Goal: Transaction & Acquisition: Book appointment/travel/reservation

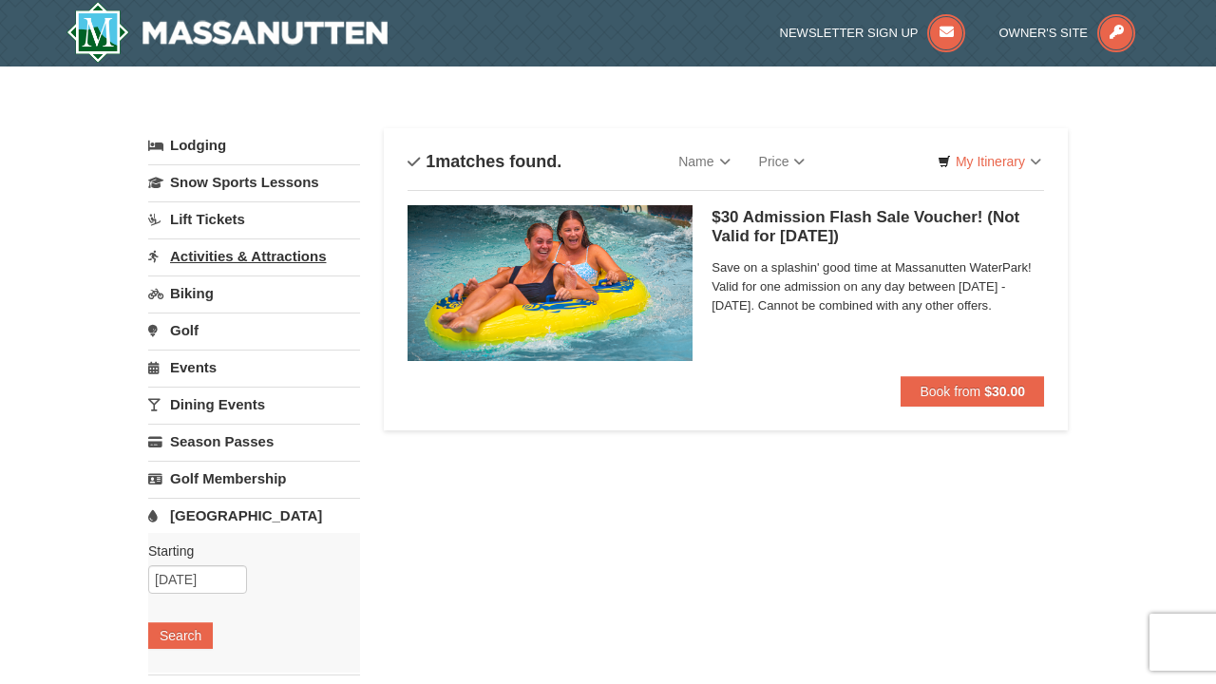
click at [302, 251] on link "Activities & Attractions" at bounding box center [254, 255] width 212 height 35
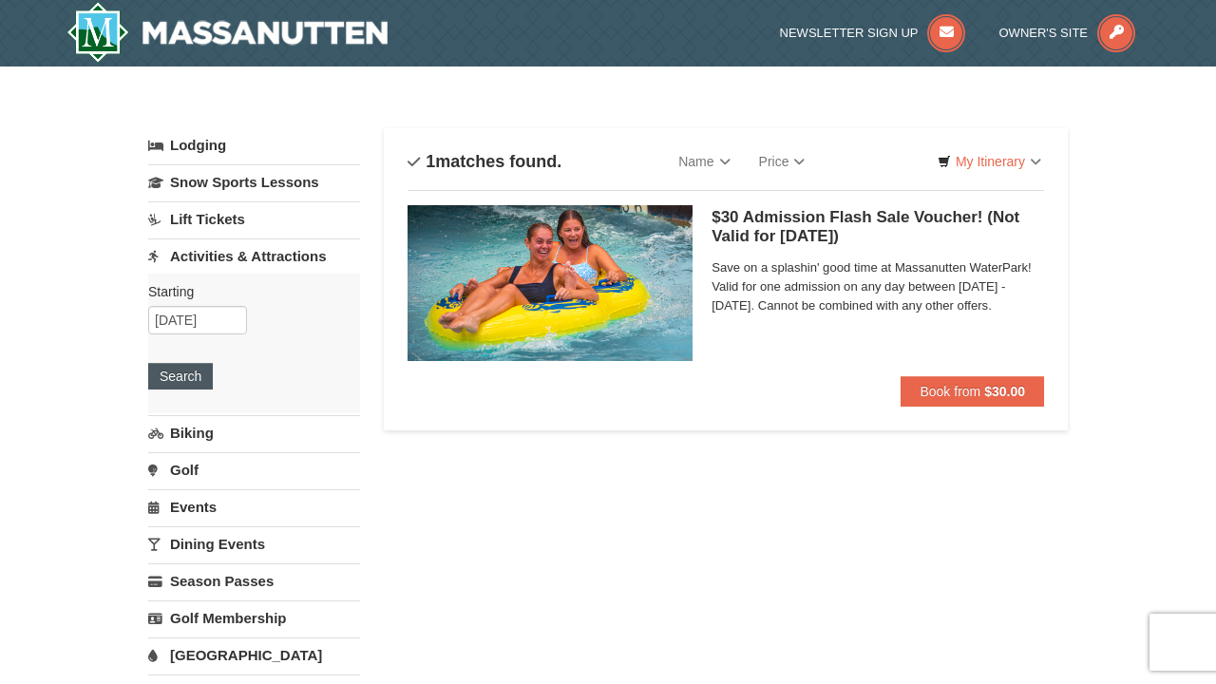
click at [178, 371] on button "Search" at bounding box center [180, 376] width 65 height 27
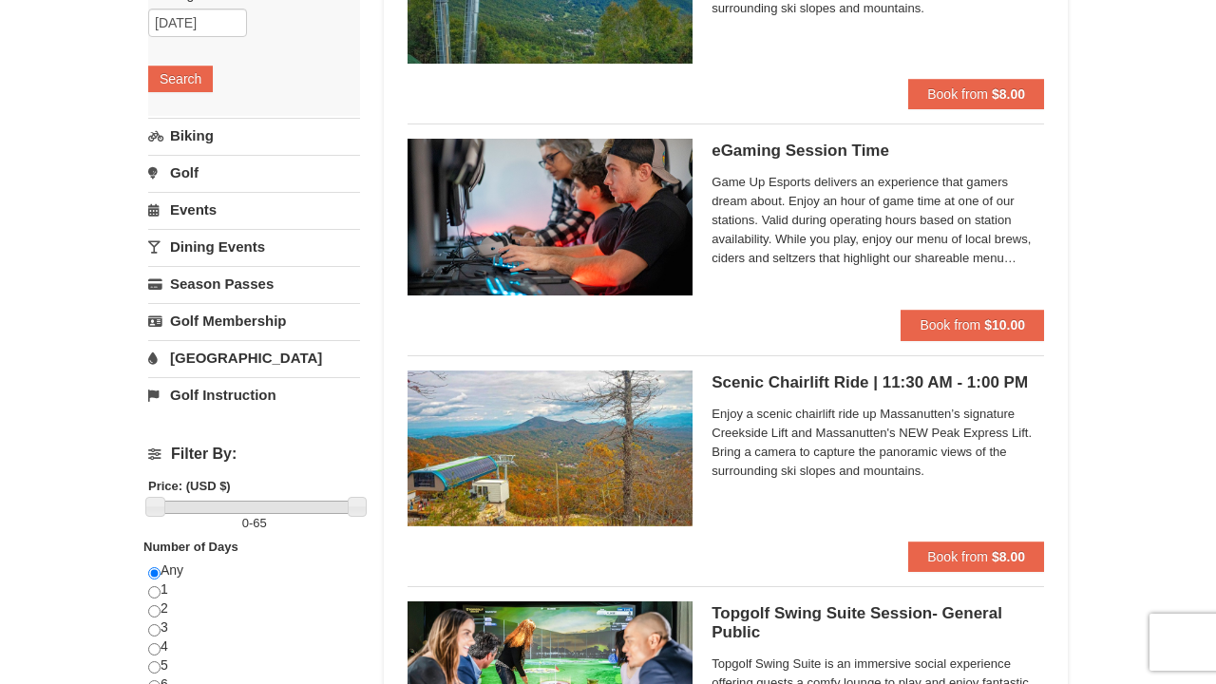
scroll to position [305, 0]
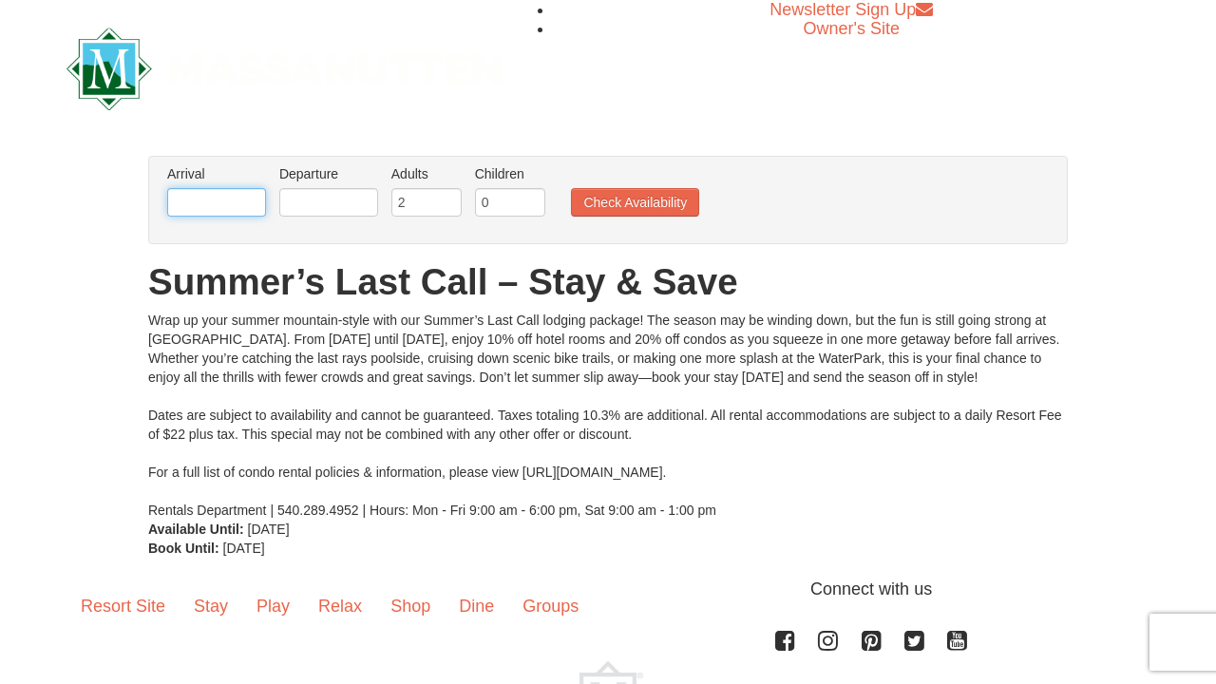
click at [232, 212] on input "text" at bounding box center [216, 202] width 99 height 28
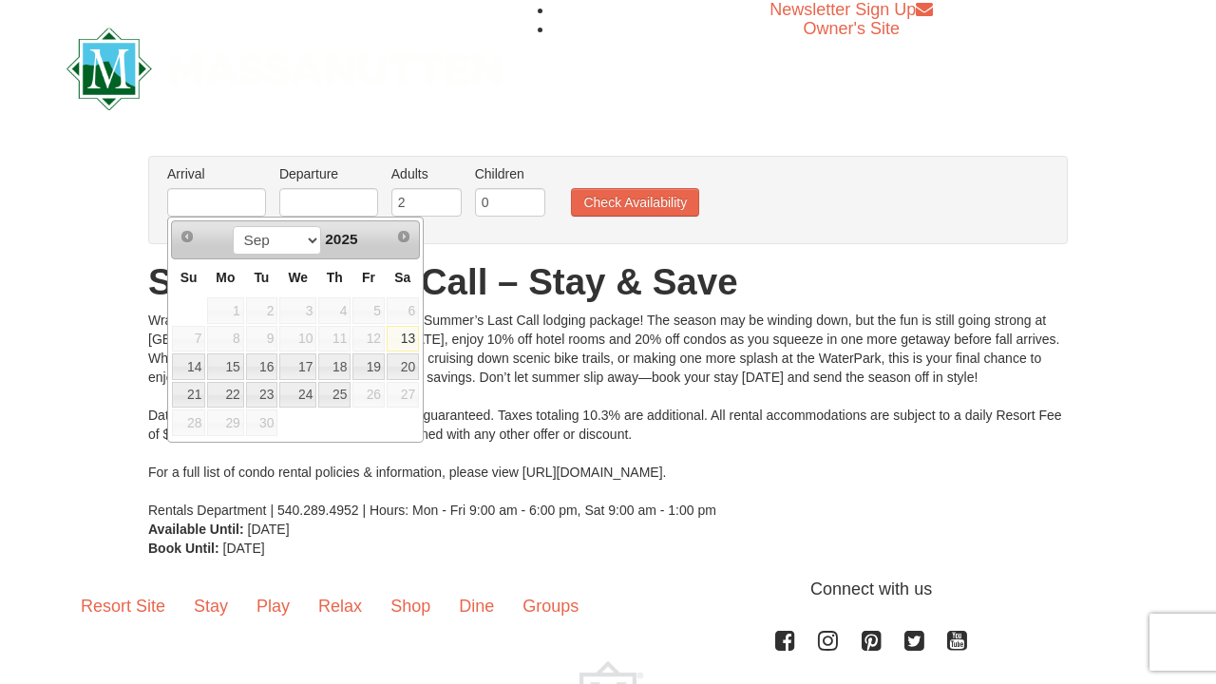
click at [395, 341] on link "13" at bounding box center [403, 339] width 32 height 27
type input "[DATE]"
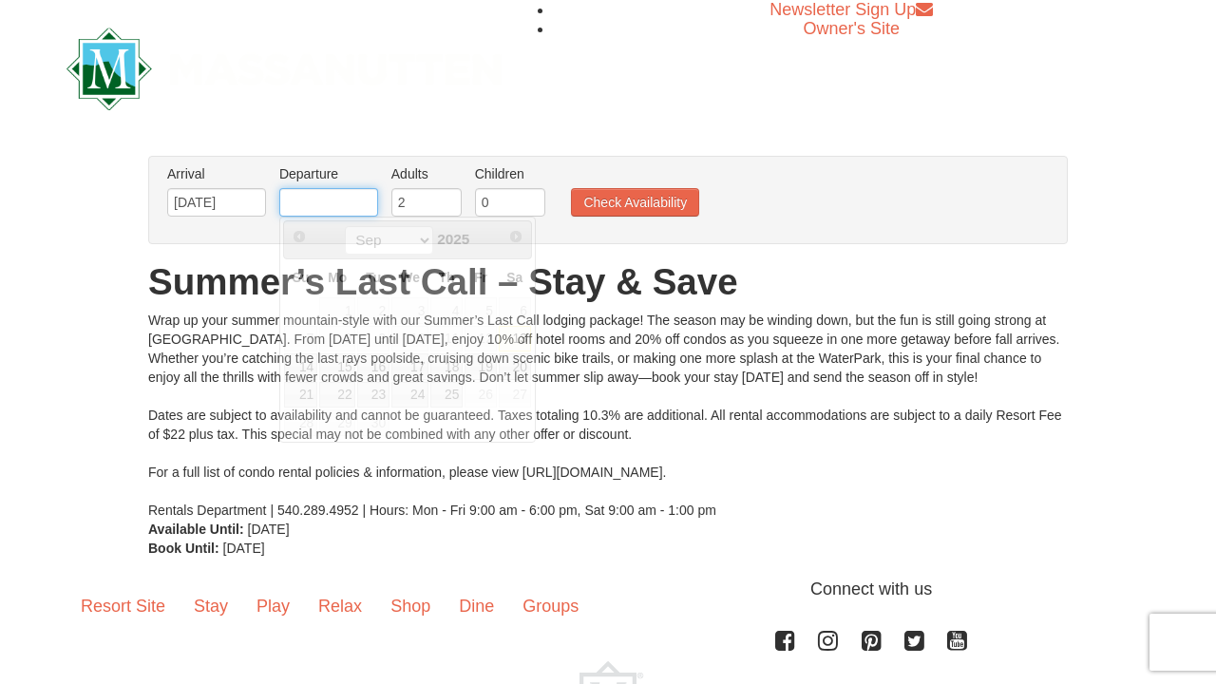
click at [319, 200] on input "text" at bounding box center [328, 202] width 99 height 28
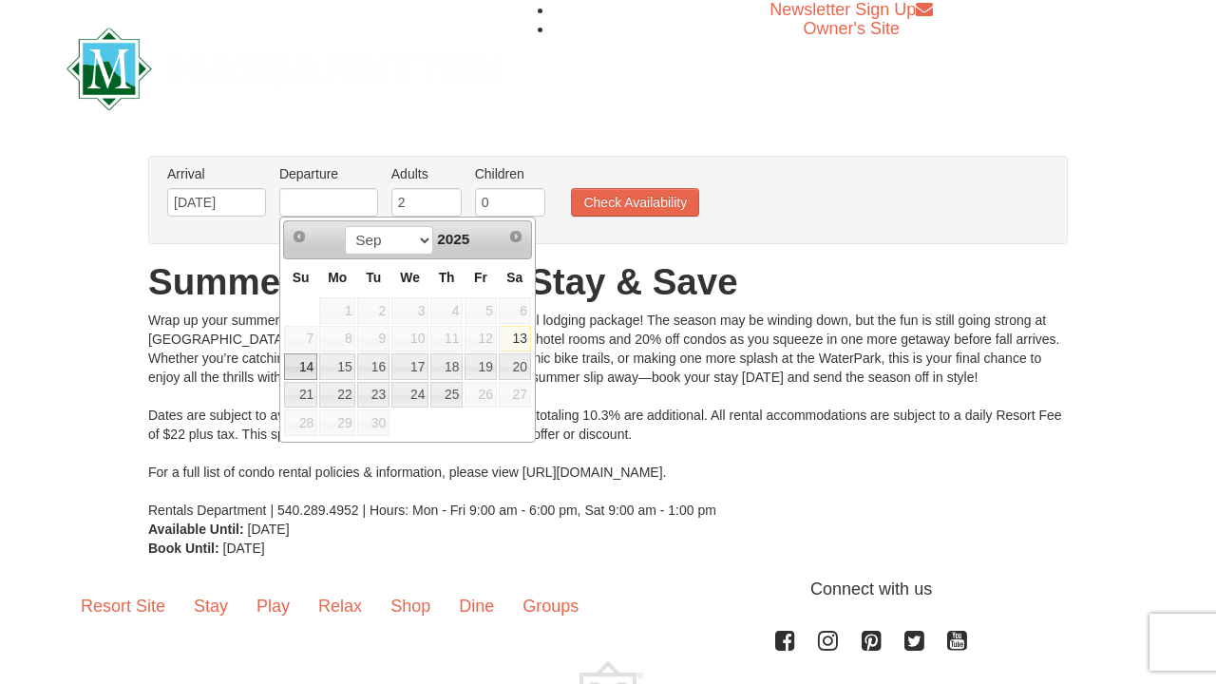
click at [293, 362] on link "14" at bounding box center [300, 366] width 33 height 27
type input "[DATE]"
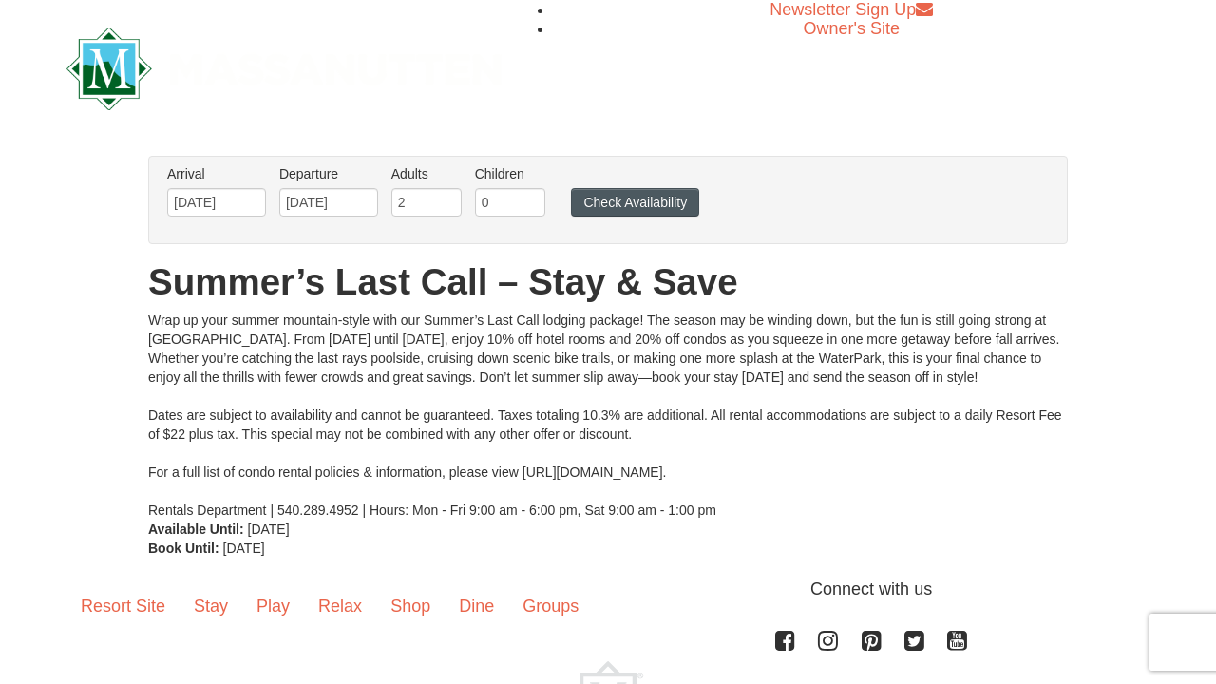
click at [607, 204] on button "Check Availability" at bounding box center [635, 202] width 128 height 28
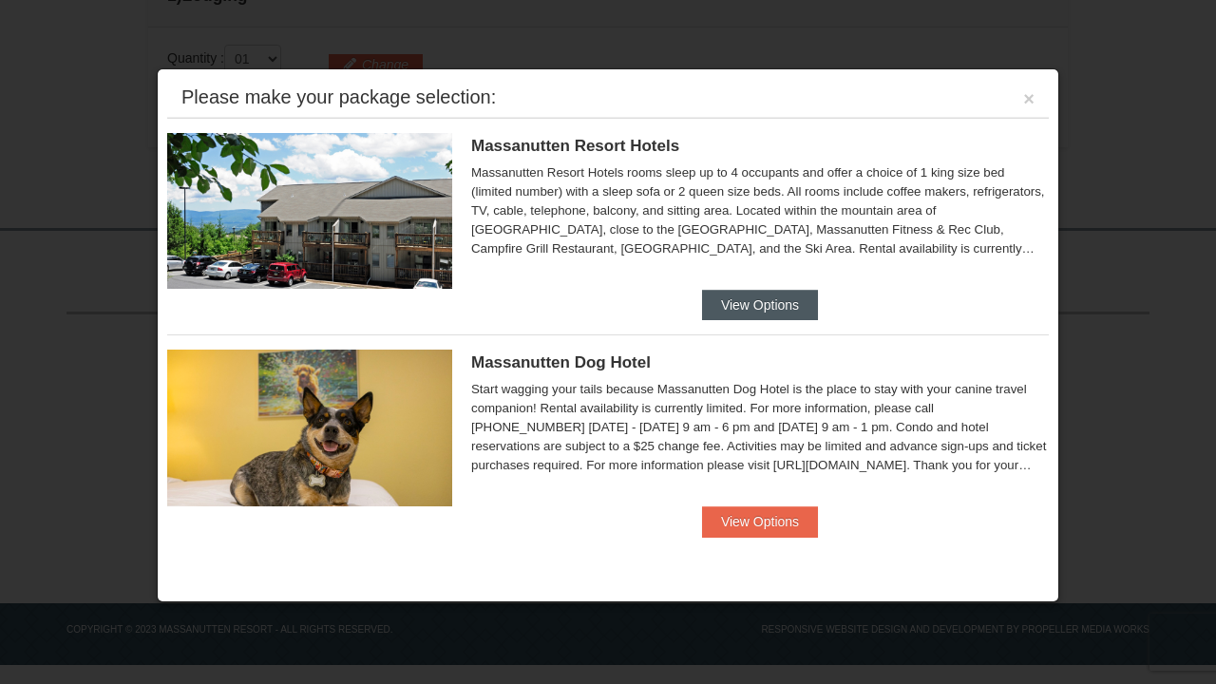
scroll to position [577, 0]
click at [727, 307] on button "View Options" at bounding box center [760, 305] width 116 height 30
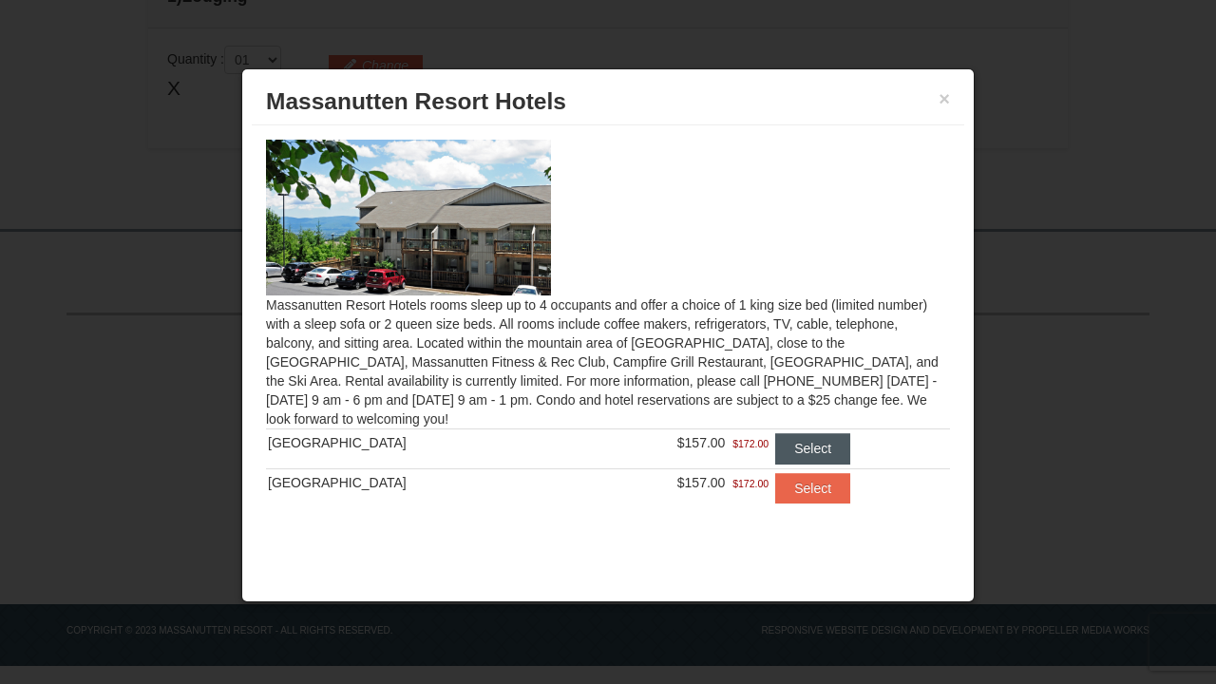
click at [792, 444] on button "Select" at bounding box center [812, 448] width 75 height 30
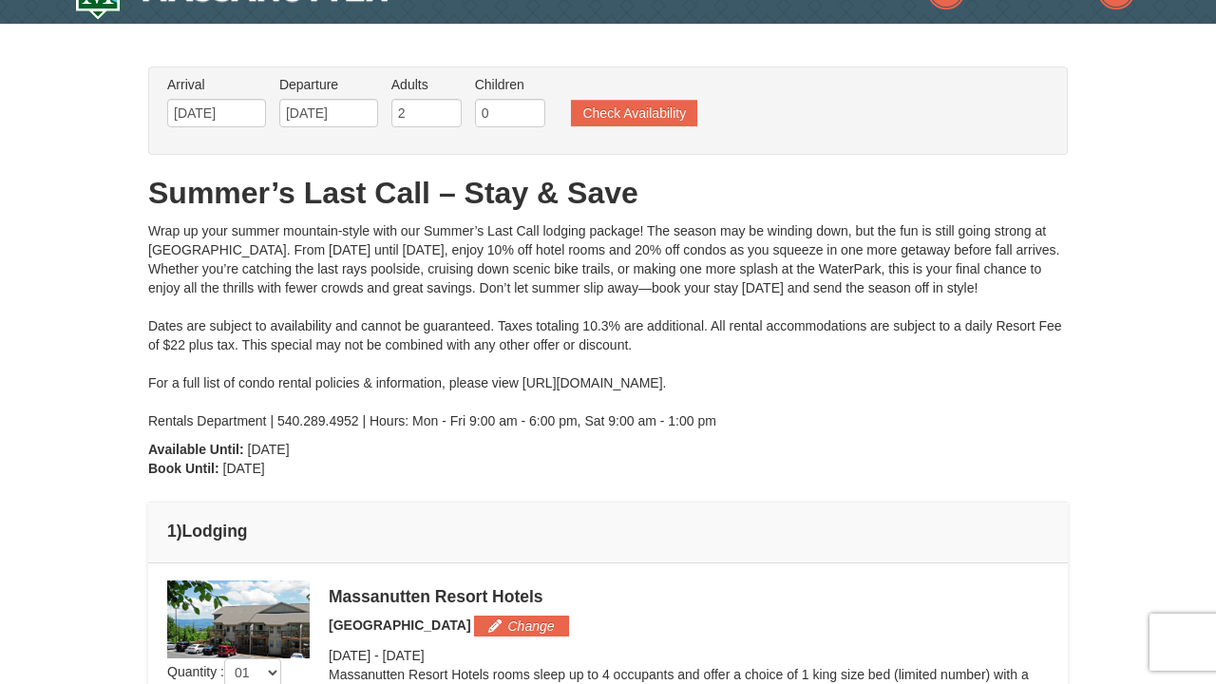
scroll to position [46, 0]
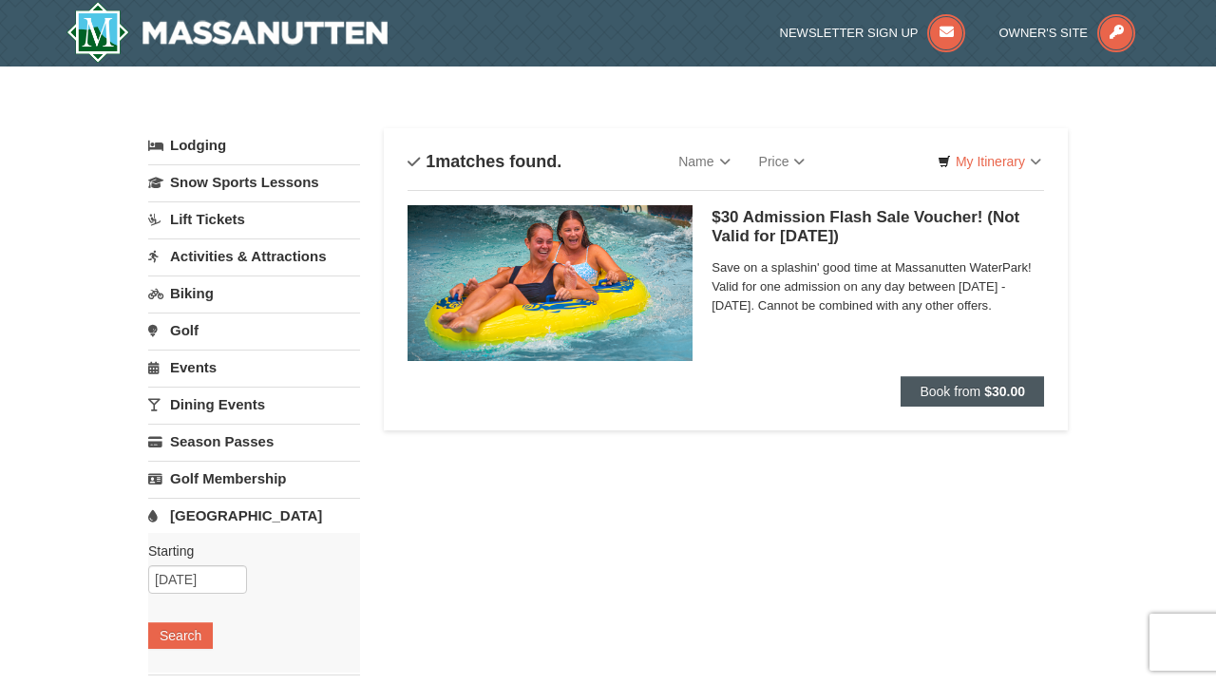
click at [946, 389] on span "Book from" at bounding box center [949, 391] width 61 height 15
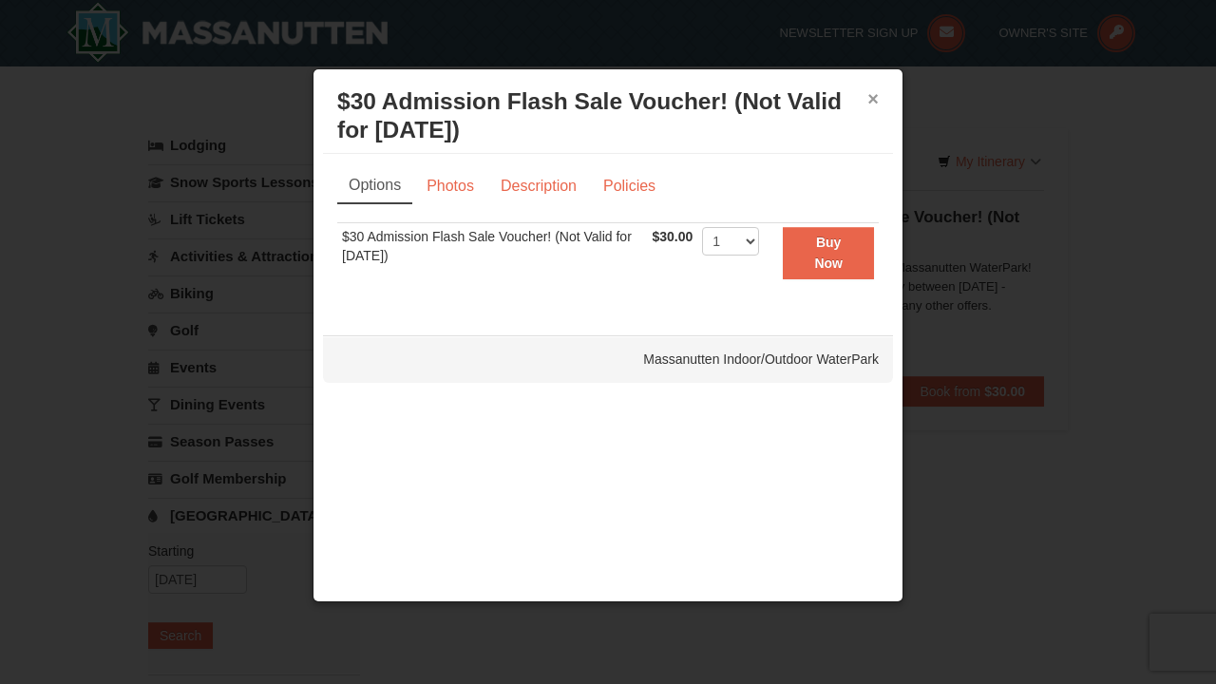
click at [874, 102] on button "×" at bounding box center [872, 98] width 11 height 19
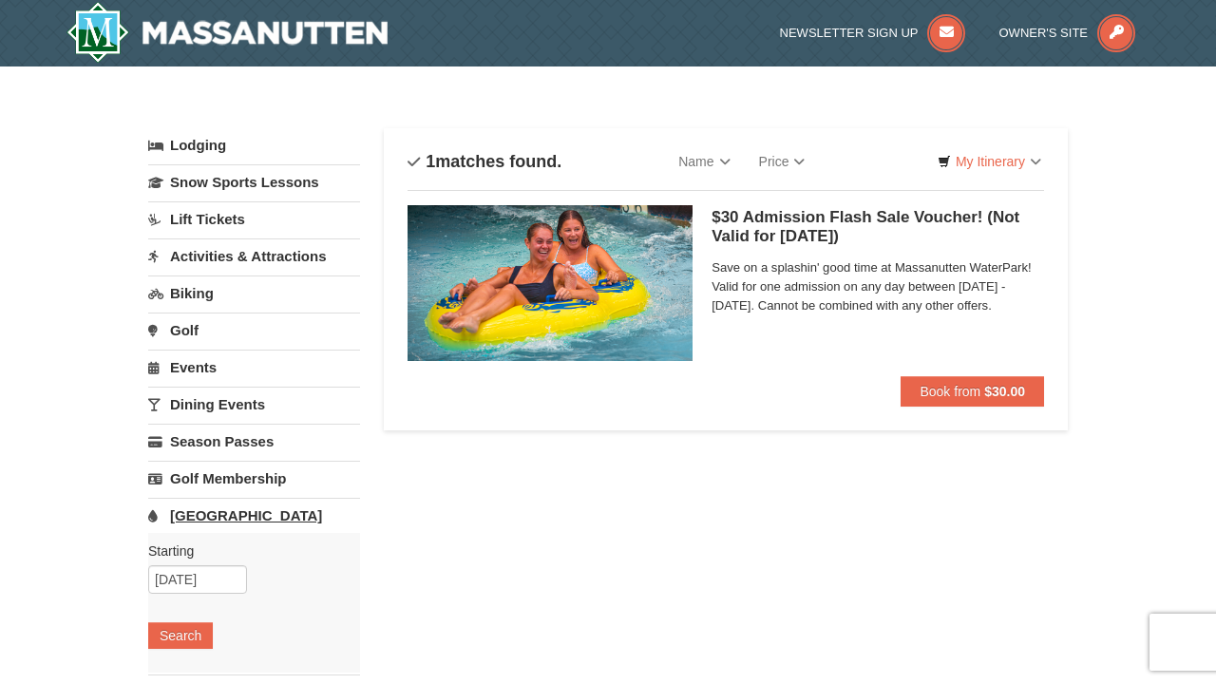
click at [211, 514] on link "[GEOGRAPHIC_DATA]" at bounding box center [254, 515] width 212 height 35
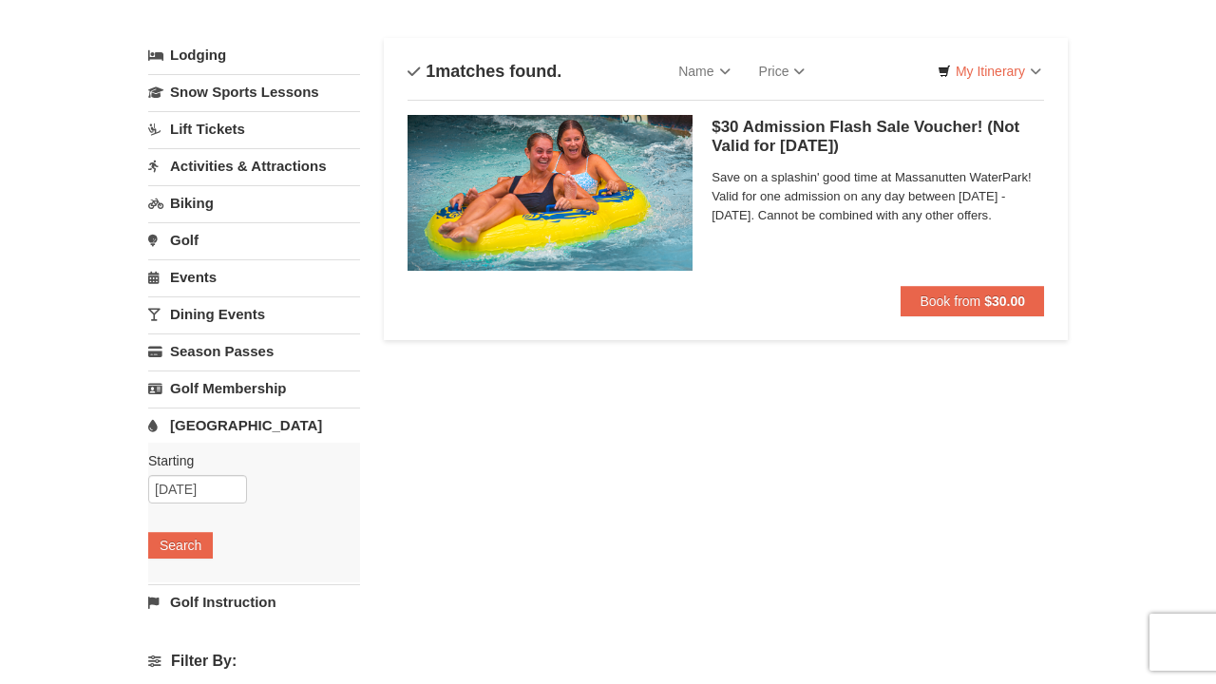
scroll to position [131, 0]
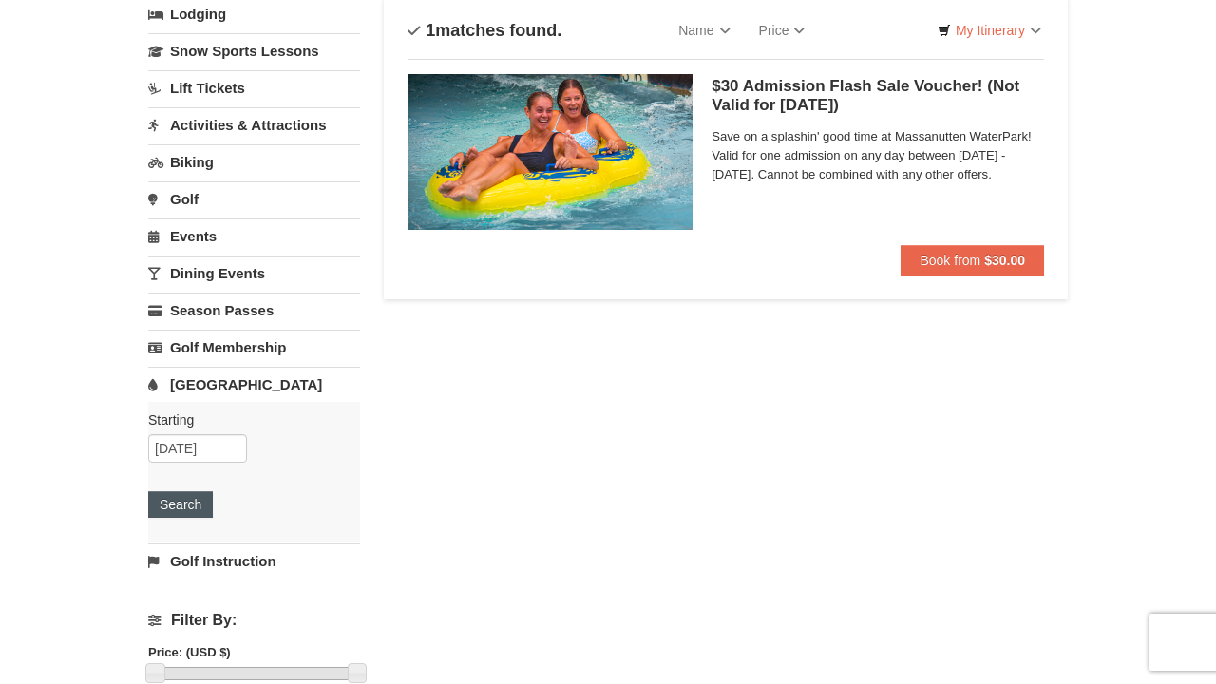
click at [198, 507] on button "Search" at bounding box center [180, 504] width 65 height 27
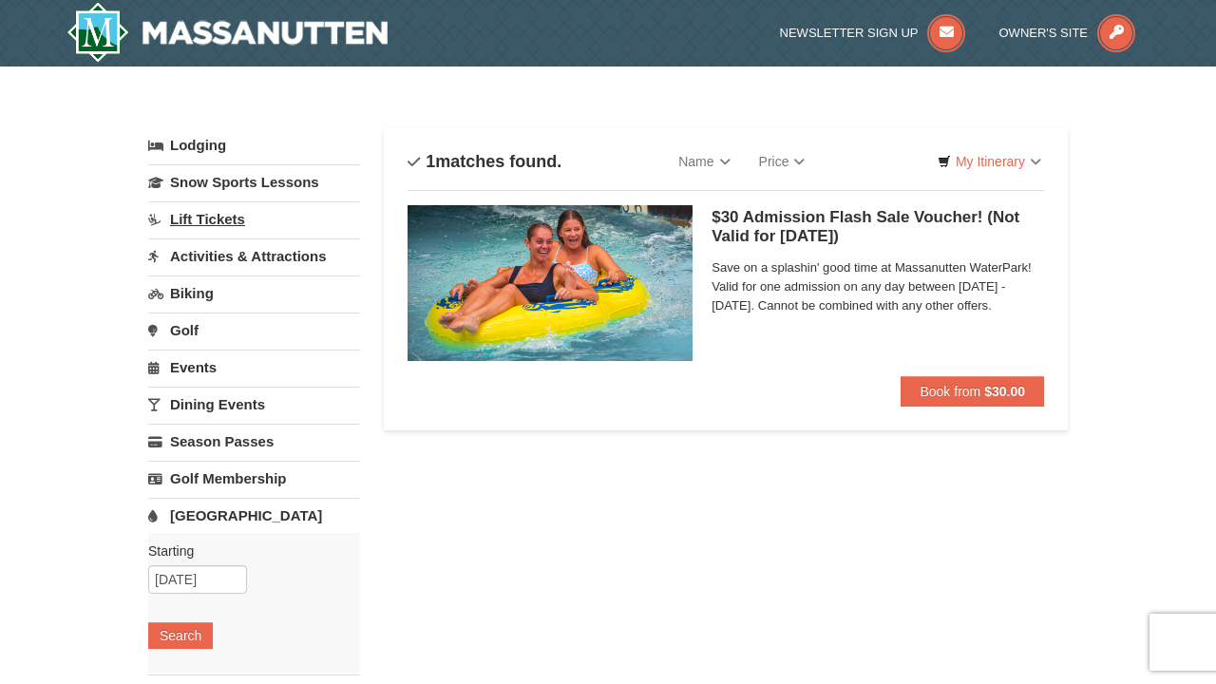
click at [224, 214] on link "Lift Tickets" at bounding box center [254, 218] width 212 height 35
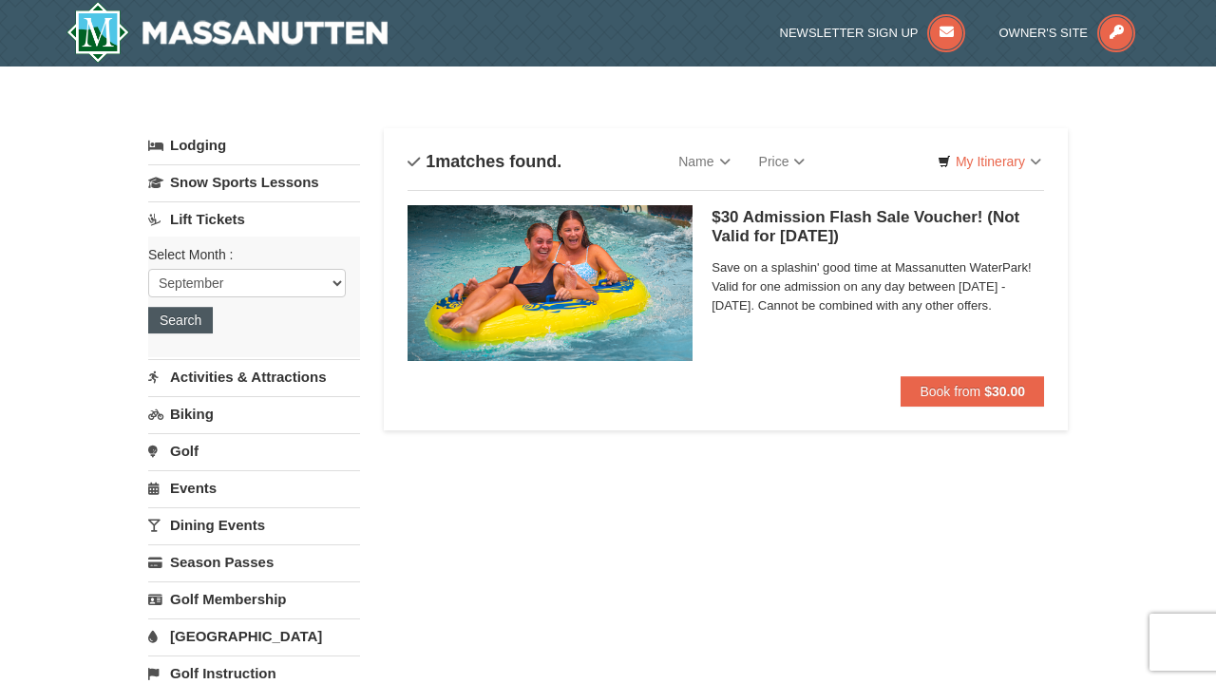
click at [186, 325] on button "Search" at bounding box center [180, 320] width 65 height 27
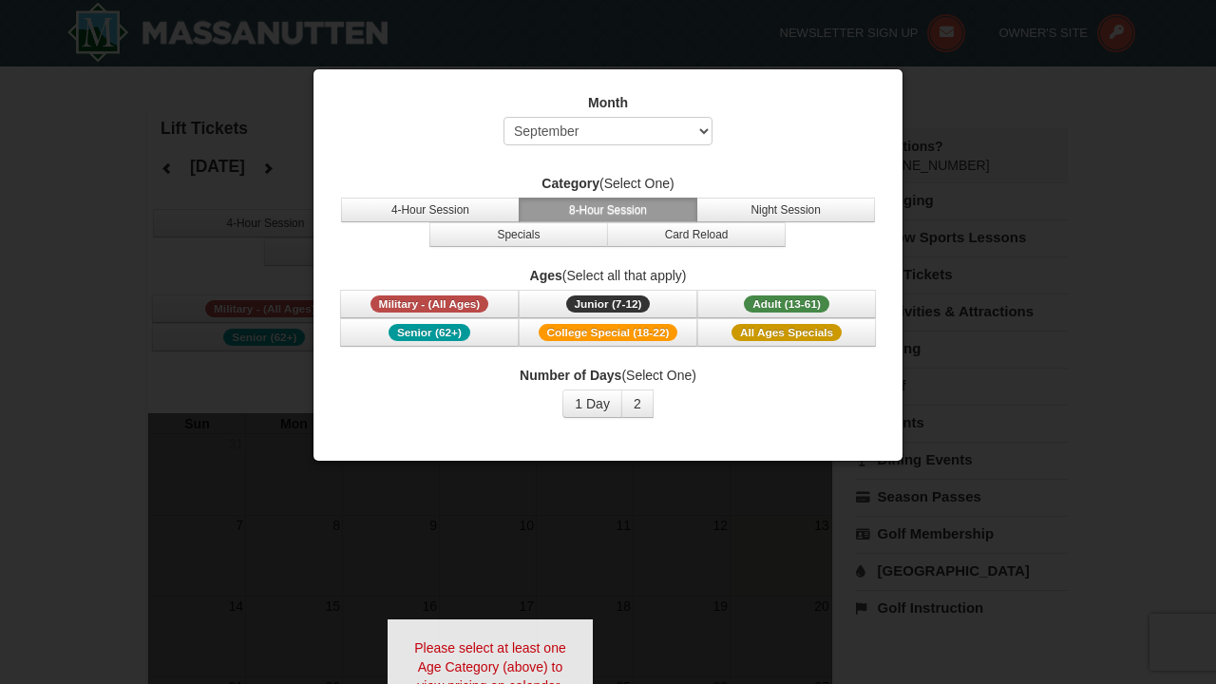
select select "9"
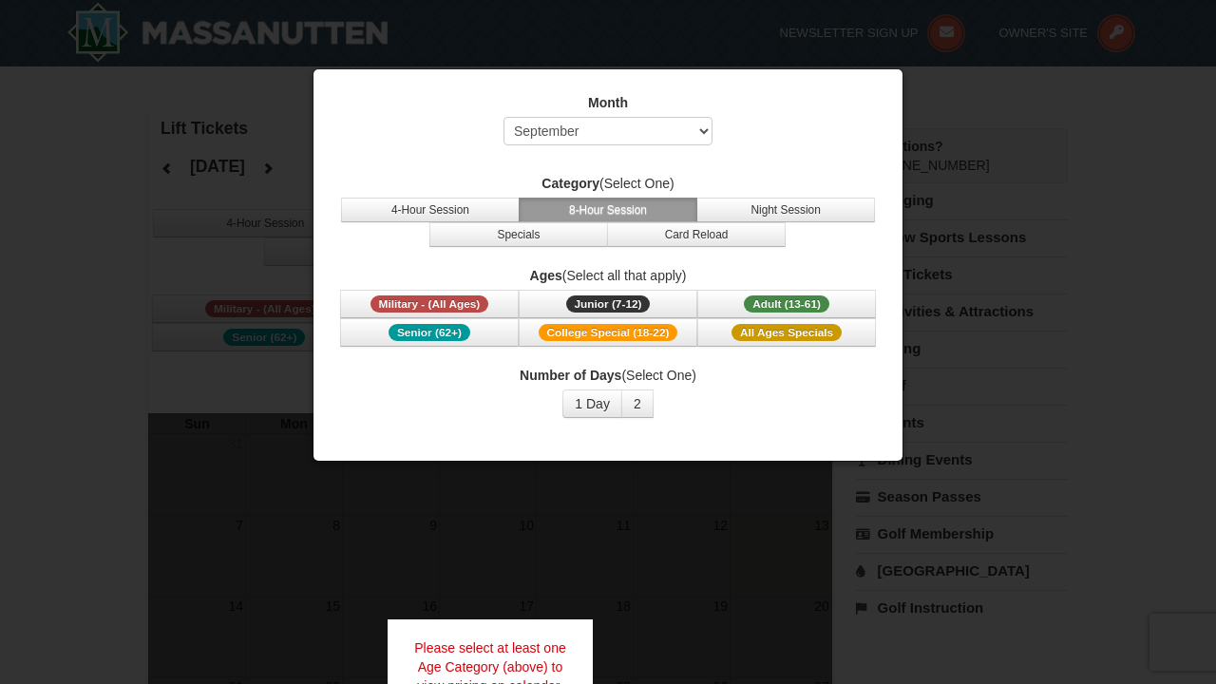
click at [629, 218] on button "8-Hour Session" at bounding box center [608, 210] width 179 height 25
click at [625, 207] on button "8-Hour Session" at bounding box center [608, 210] width 179 height 25
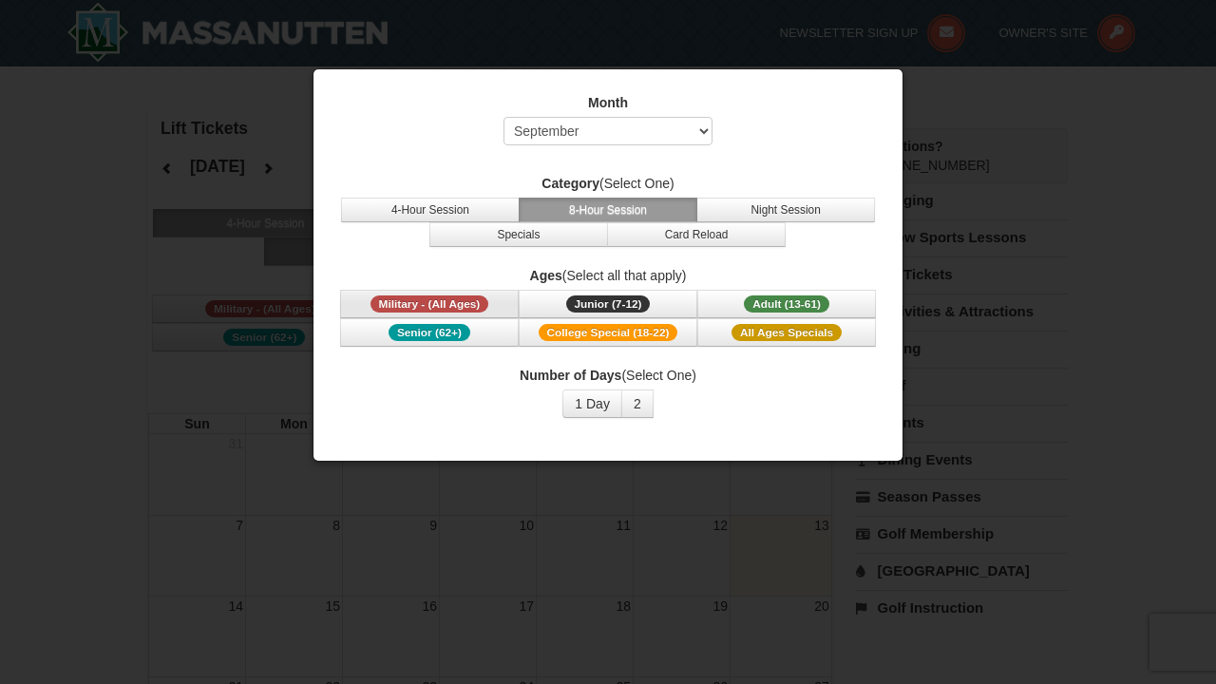
click at [480, 308] on span "Military - (All Ages)" at bounding box center [429, 303] width 119 height 17
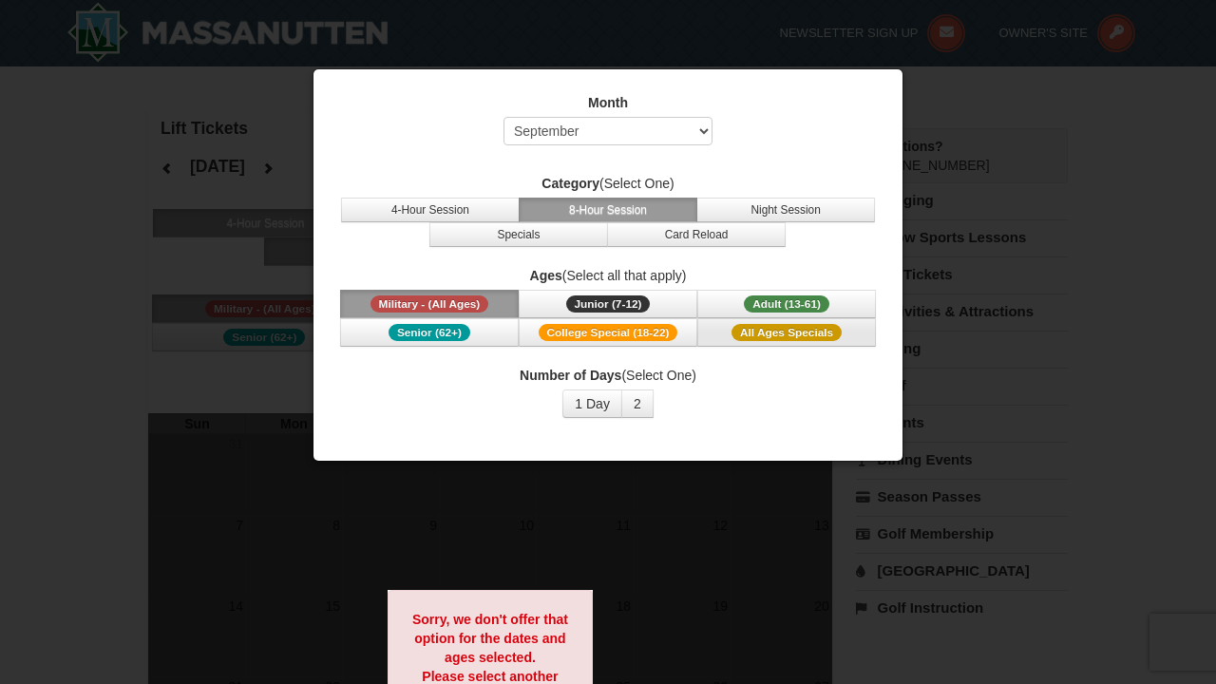
click at [737, 328] on span "All Ages Specials" at bounding box center [786, 332] width 110 height 17
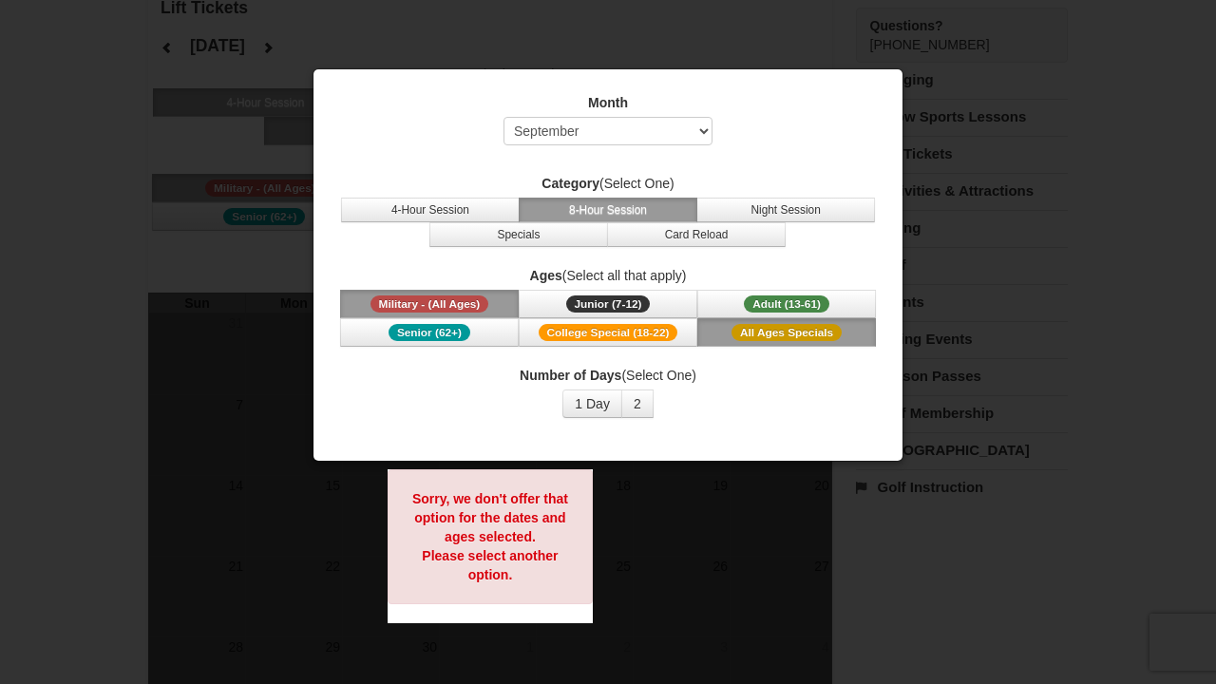
scroll to position [122, 0]
click at [601, 398] on button "1 Day" at bounding box center [592, 403] width 60 height 28
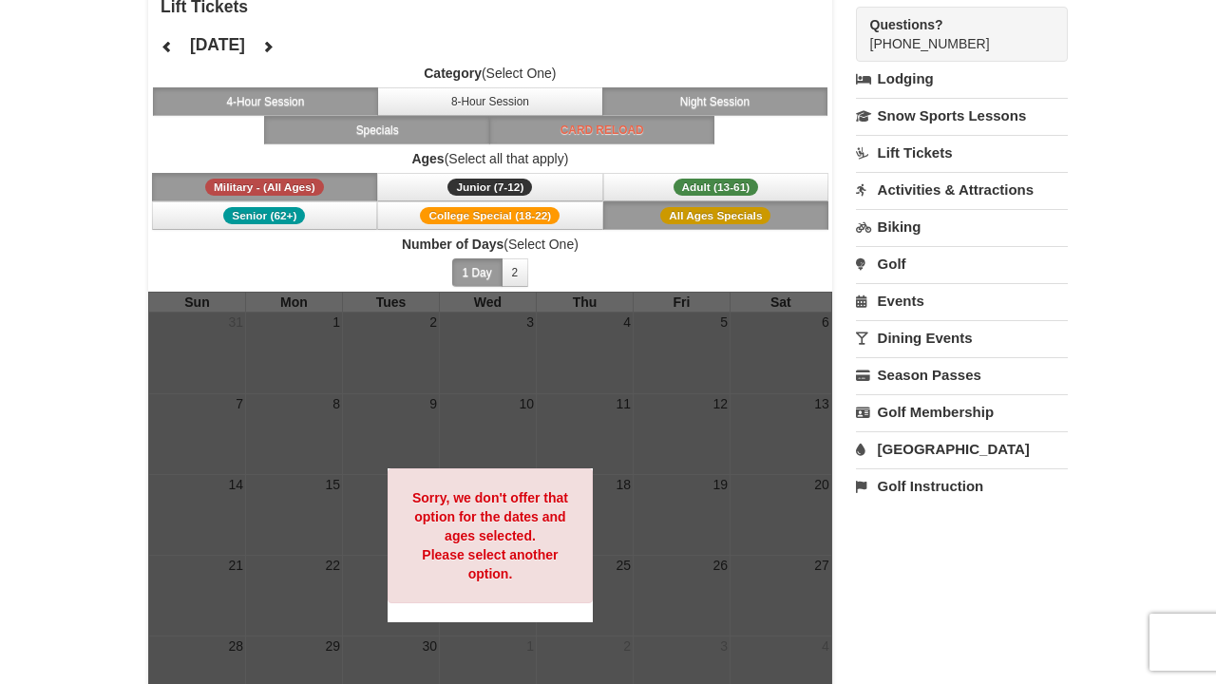
click at [682, 214] on span "All Ages Specials" at bounding box center [715, 215] width 110 height 17
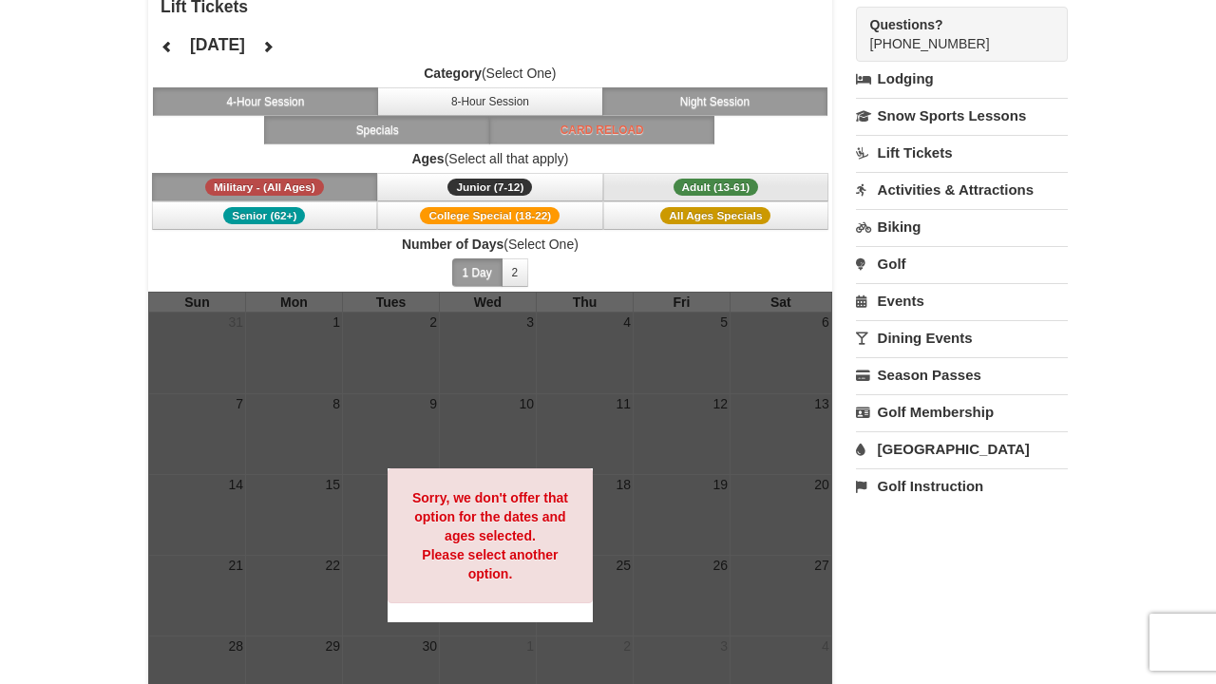
click at [693, 188] on span "Adult (13-61)" at bounding box center [715, 187] width 85 height 17
click at [697, 184] on span "Adult (13-61)" at bounding box center [715, 187] width 85 height 17
click at [531, 224] on button "College Special (18-22)" at bounding box center [490, 215] width 226 height 28
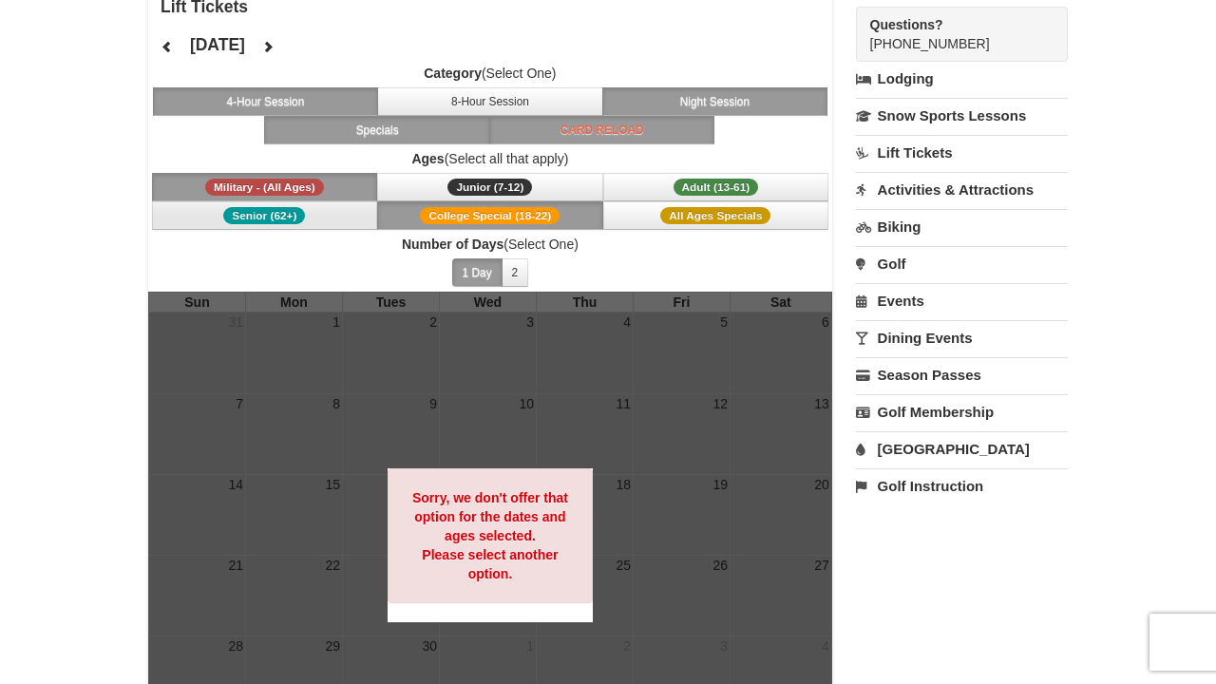
click at [327, 218] on button "Senior (62+)" at bounding box center [265, 215] width 226 height 28
click at [309, 186] on span "Military - (All Ages)" at bounding box center [264, 187] width 119 height 17
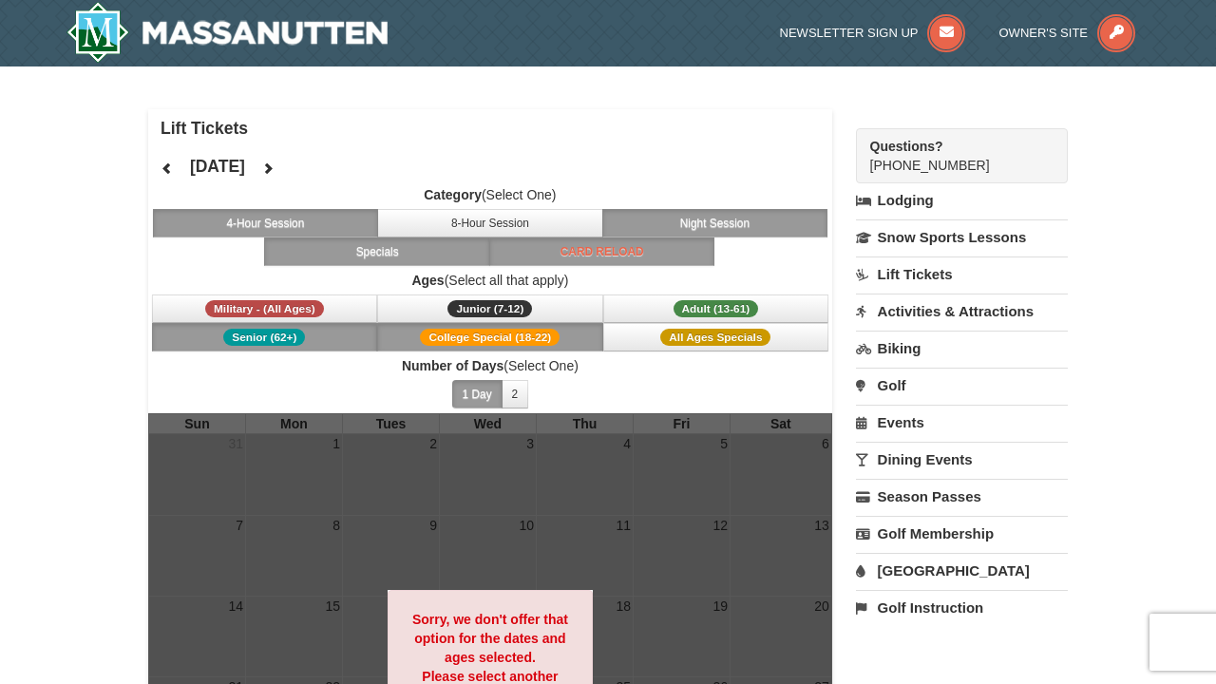
scroll to position [0, 0]
click at [287, 160] on button at bounding box center [268, 168] width 38 height 28
click at [680, 304] on span "Adult (13-61)" at bounding box center [715, 308] width 85 height 17
click at [705, 314] on span "Adult (13-61)" at bounding box center [715, 308] width 85 height 17
click at [705, 320] on button "Adult (13-61) (13 - 61)" at bounding box center [716, 308] width 226 height 28
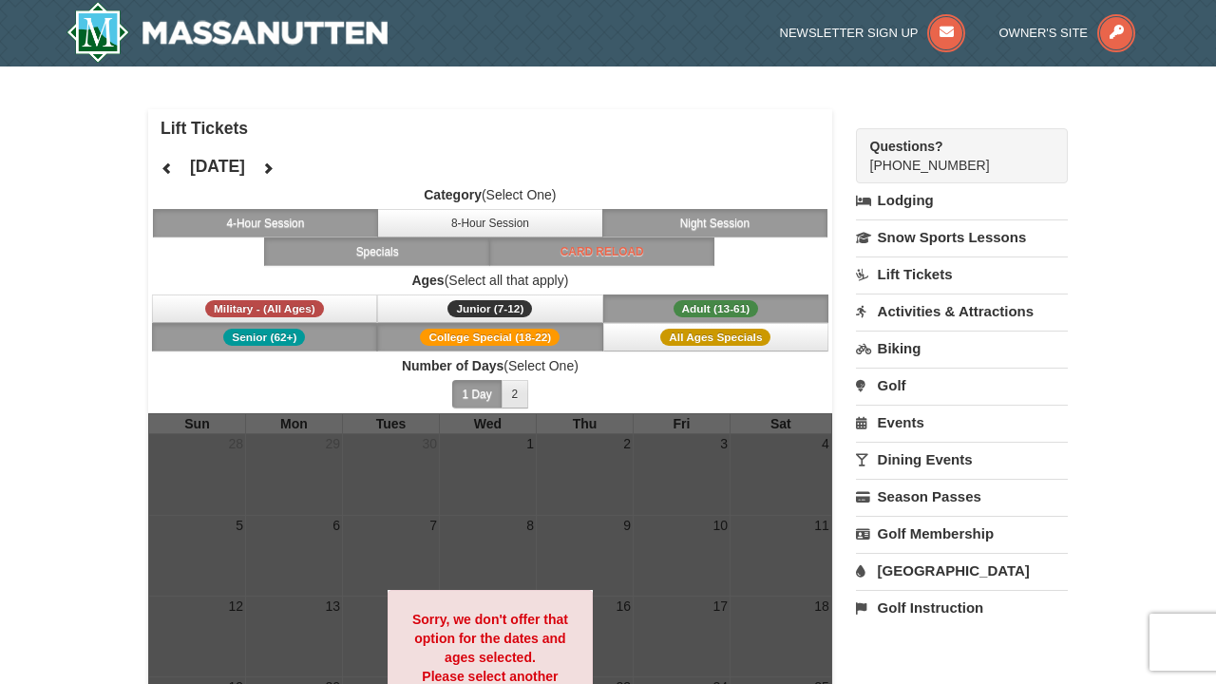
click at [517, 384] on button "2" at bounding box center [515, 394] width 28 height 28
click at [459, 249] on button "Specials" at bounding box center [377, 251] width 226 height 28
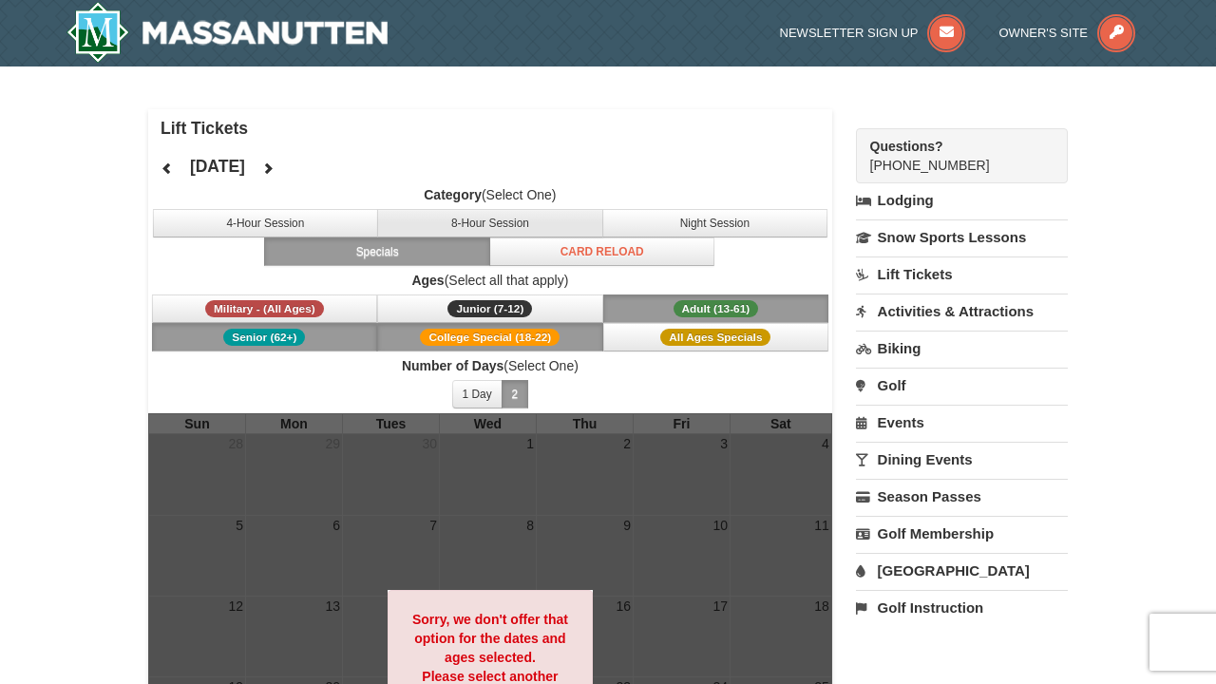
click at [471, 227] on button "8-Hour Session" at bounding box center [490, 223] width 226 height 28
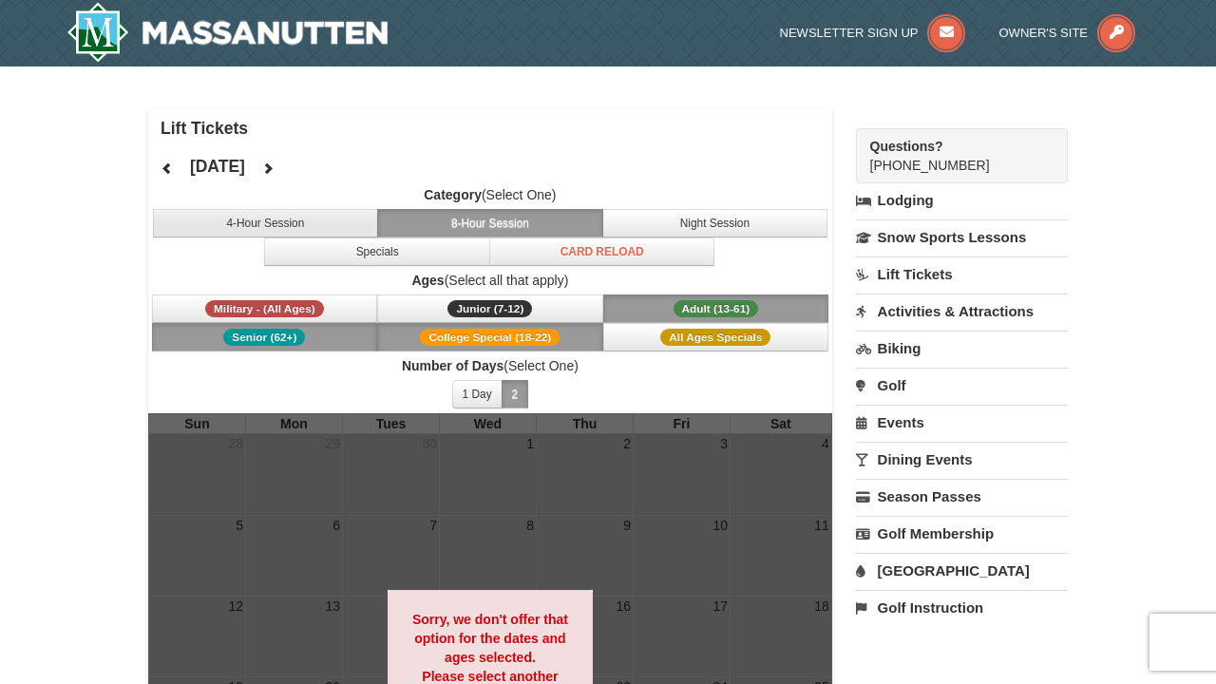
click at [332, 216] on button "4-Hour Session" at bounding box center [266, 223] width 226 height 28
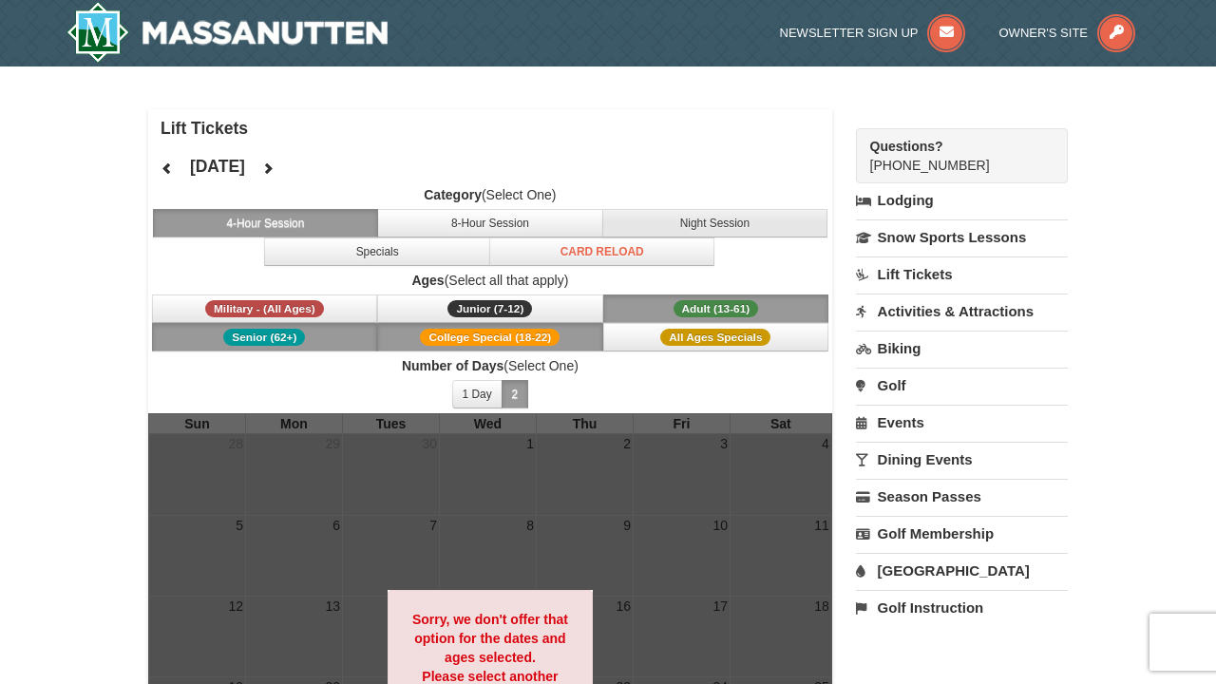
click at [665, 217] on button "Night Session" at bounding box center [715, 223] width 226 height 28
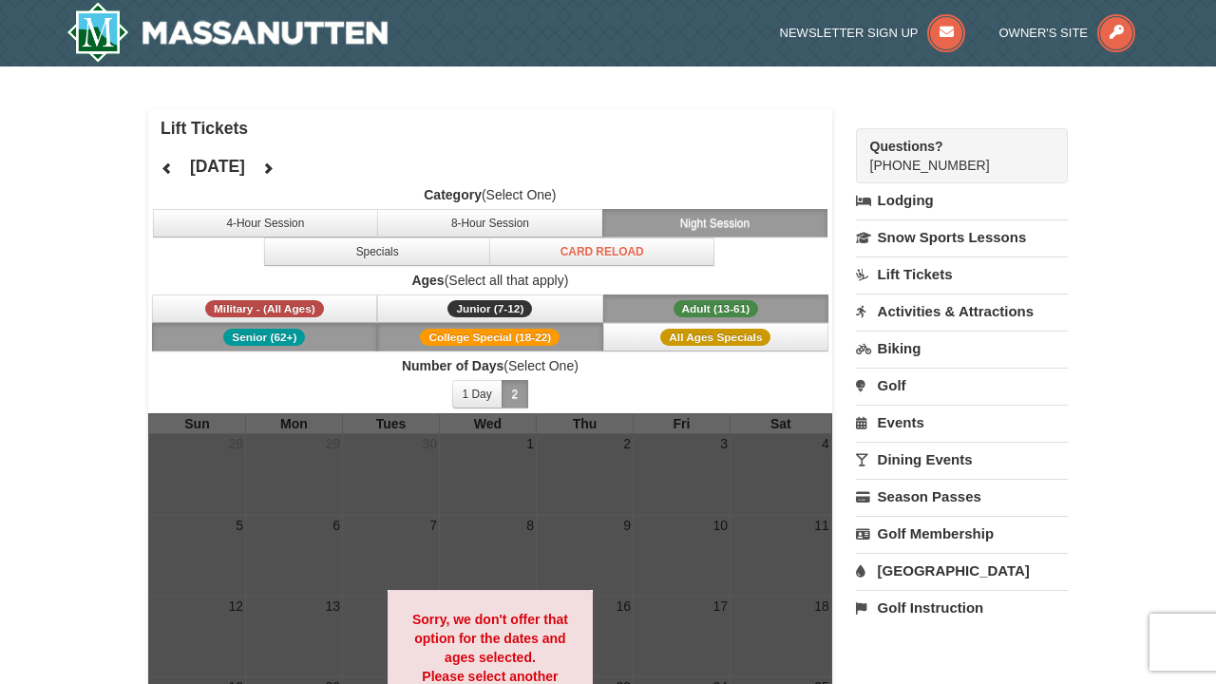
click at [215, 30] on img at bounding box center [226, 32] width 321 height 61
